Goal: Information Seeking & Learning: Learn about a topic

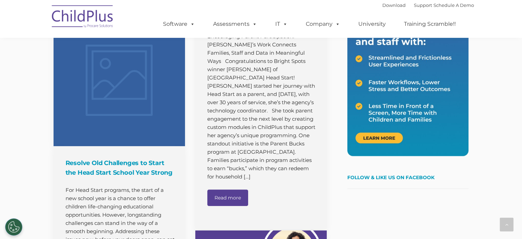
scroll to position [287, 0]
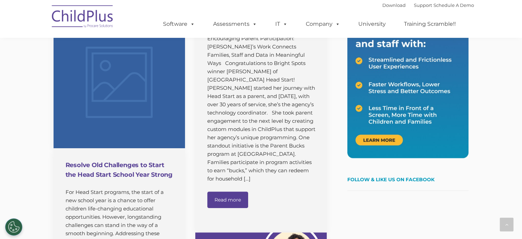
click at [116, 173] on h4 "Resolve Old Challenges to Start the Head Start School Year Strong" at bounding box center [120, 169] width 109 height 19
click at [101, 169] on h4 "Resolve Old Challenges to Start the Head Start School Year Strong" at bounding box center [120, 169] width 109 height 19
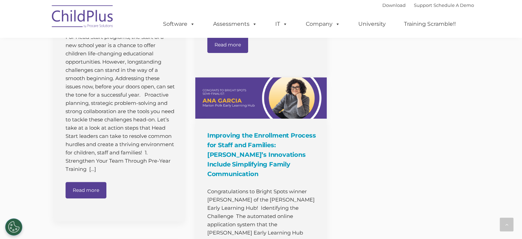
scroll to position [442, 0]
click at [91, 198] on link "Read more" at bounding box center [86, 189] width 41 height 16
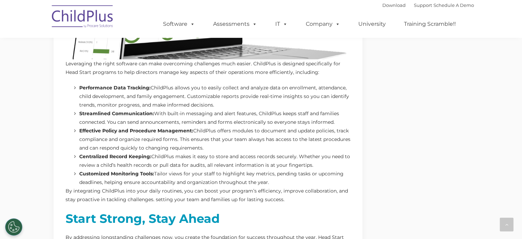
scroll to position [1449, 0]
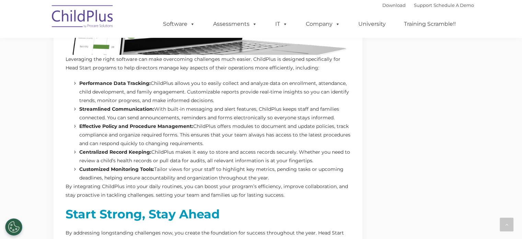
drag, startPoint x: 252, startPoint y: 59, endPoint x: 291, endPoint y: 196, distance: 141.7
copy div "LoremIpsu do sitametc adipiscingel sed Doei Tempo incididu ut labo etdolorem al…"
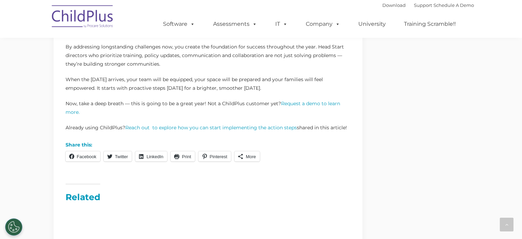
scroll to position [1638, 0]
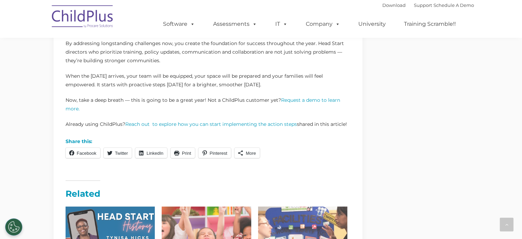
drag, startPoint x: 204, startPoint y: 99, endPoint x: 360, endPoint y: 121, distance: 157.1
copy div "Not a ChildPlus customer yet? Request a demo to learn more. Already using Child…"
